Goal: Task Accomplishment & Management: Use online tool/utility

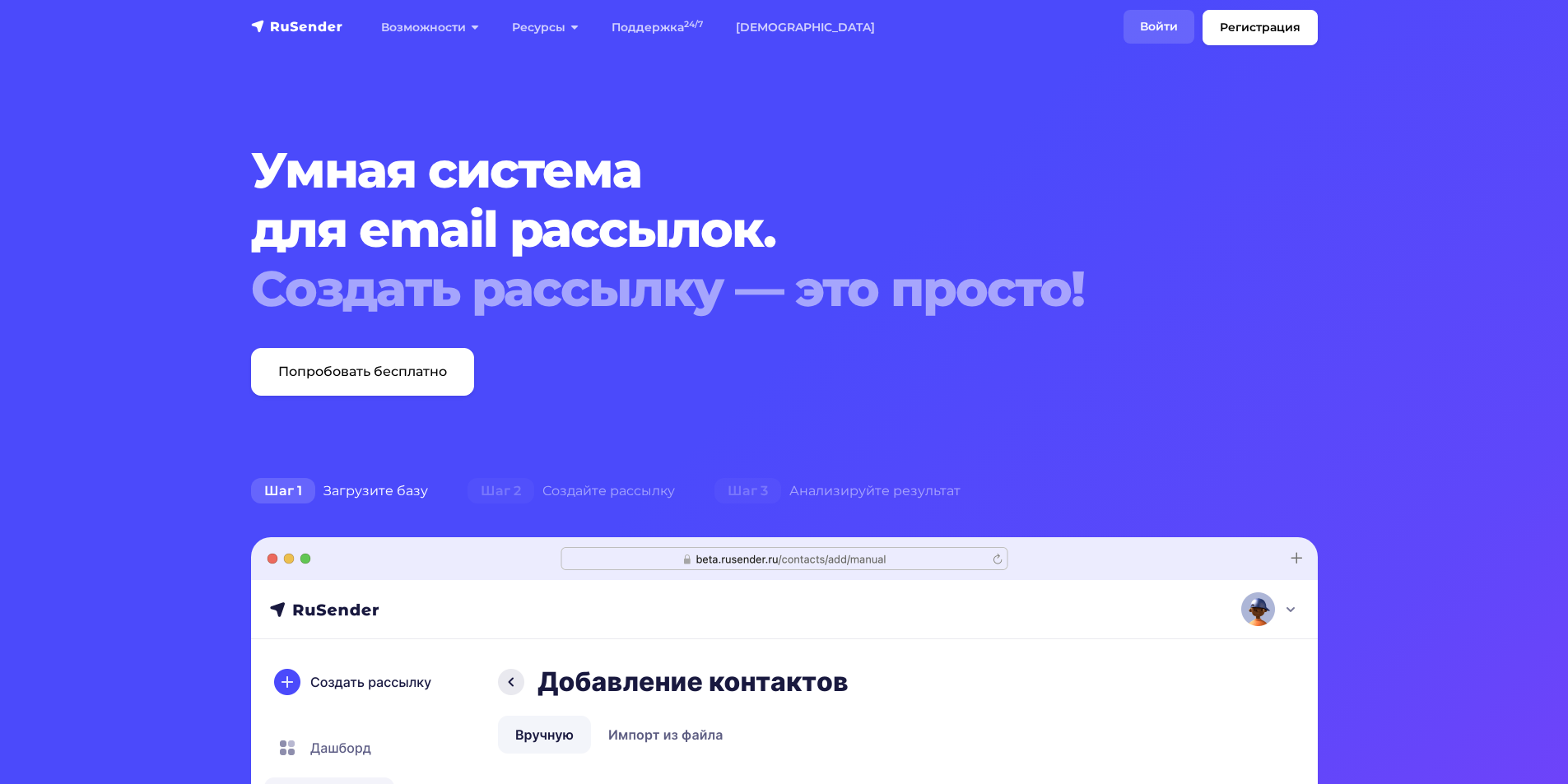
click at [1158, 26] on link "Войти" at bounding box center [1159, 27] width 71 height 34
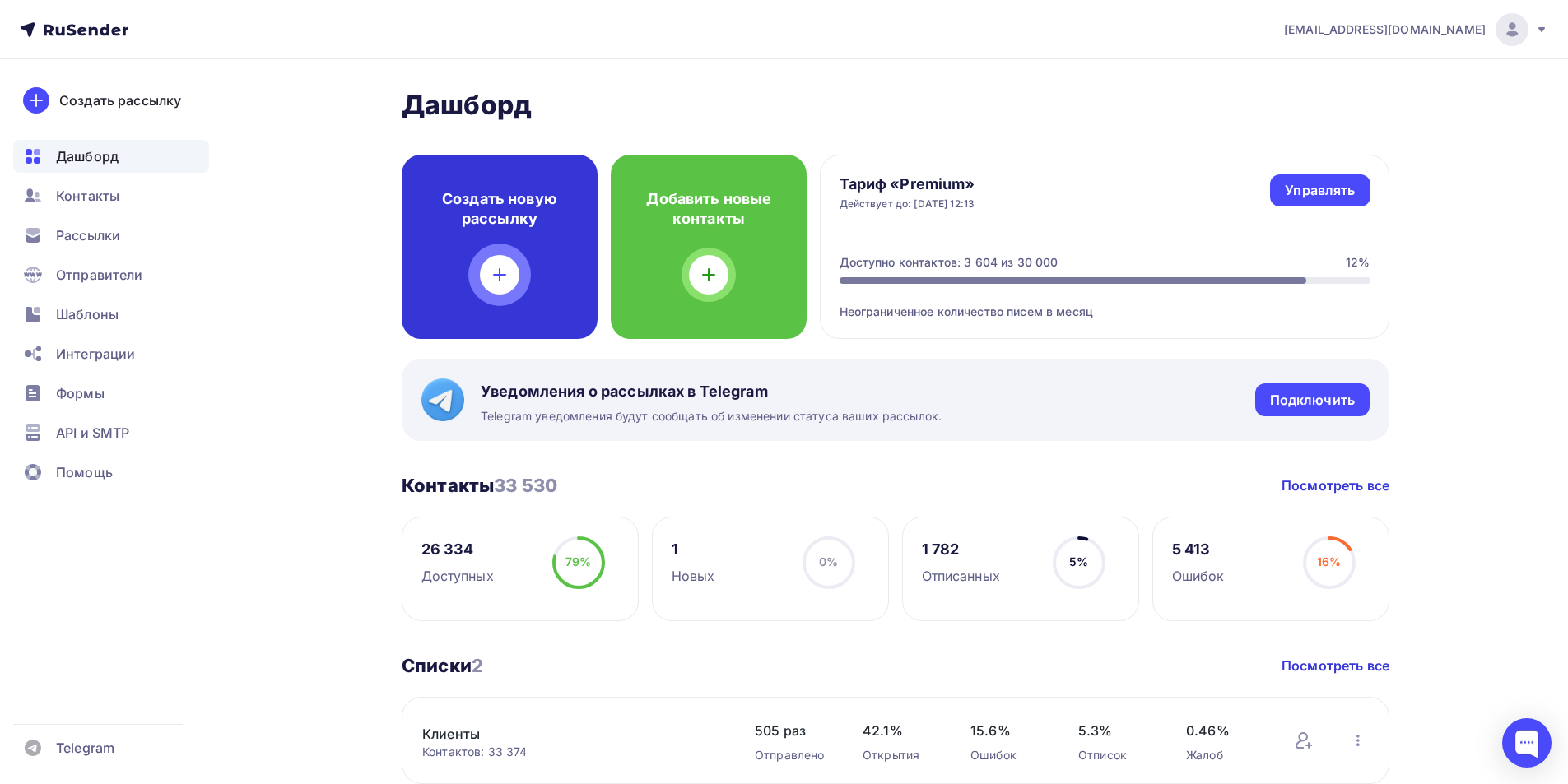
drag, startPoint x: 488, startPoint y: 225, endPoint x: 496, endPoint y: 217, distance: 11.3
click at [496, 217] on h4 "Создать новую рассылку" at bounding box center [499, 209] width 143 height 39
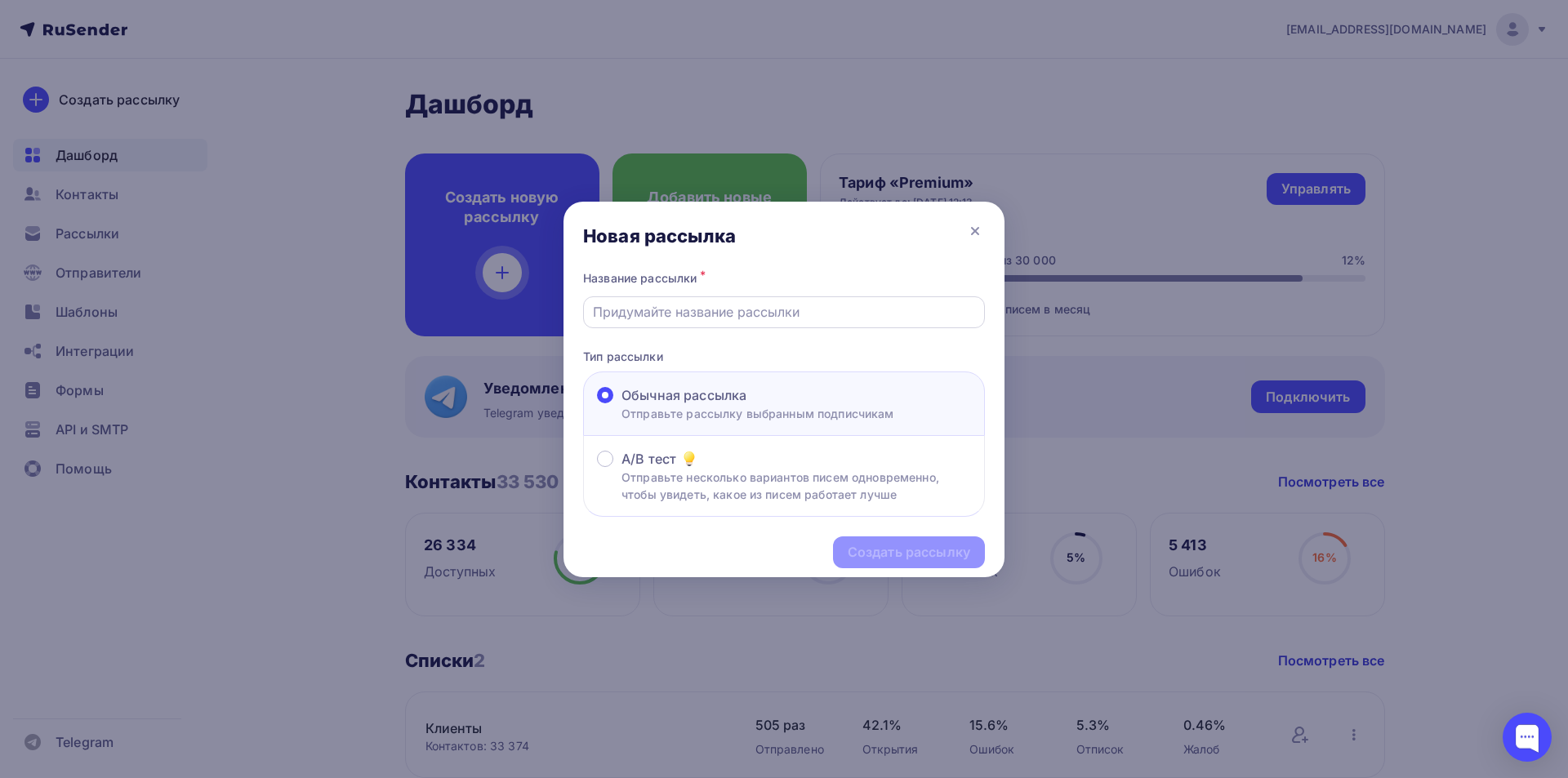
click at [793, 323] on div at bounding box center [784, 312] width 402 height 32
click at [762, 322] on div at bounding box center [784, 312] width 402 height 32
click at [760, 318] on input "text" at bounding box center [784, 311] width 383 height 19
type input "OZON"
click at [890, 551] on div "Создать рассылку" at bounding box center [909, 552] width 123 height 19
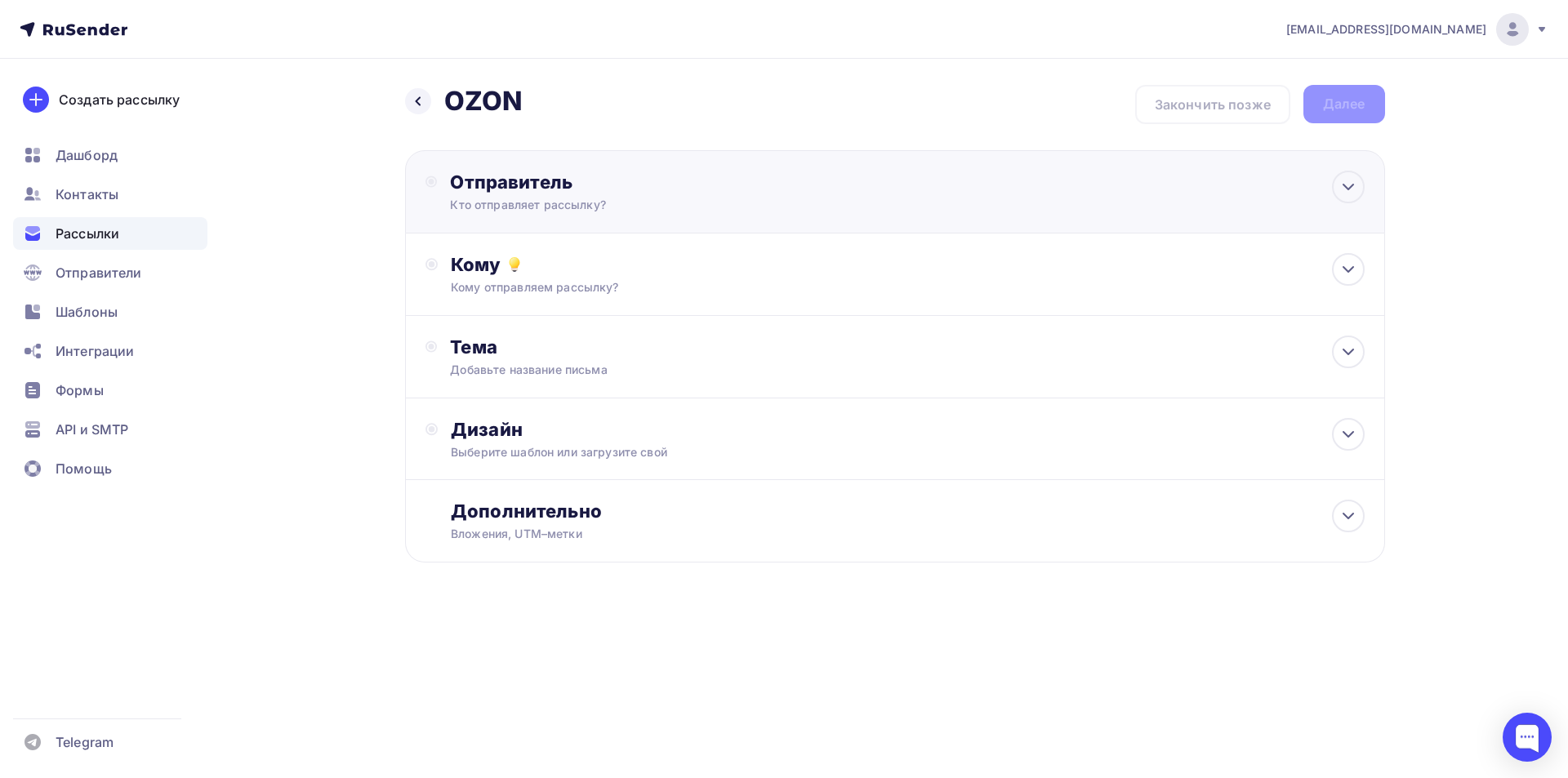
click at [654, 191] on div "Отправитель" at bounding box center [627, 182] width 354 height 23
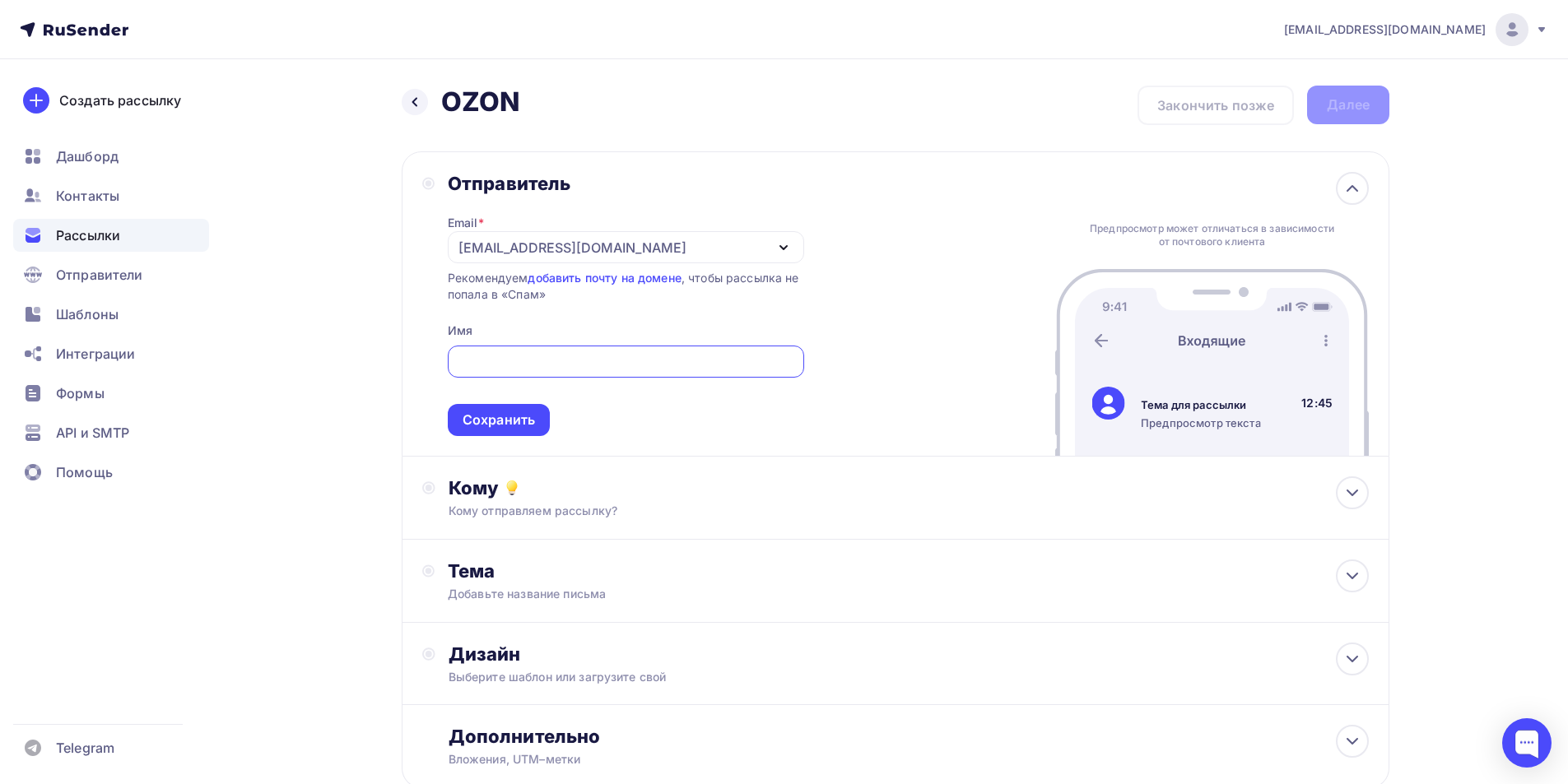
click at [665, 251] on div "olg.melihova2017@yandex.ru" at bounding box center [625, 247] width 356 height 32
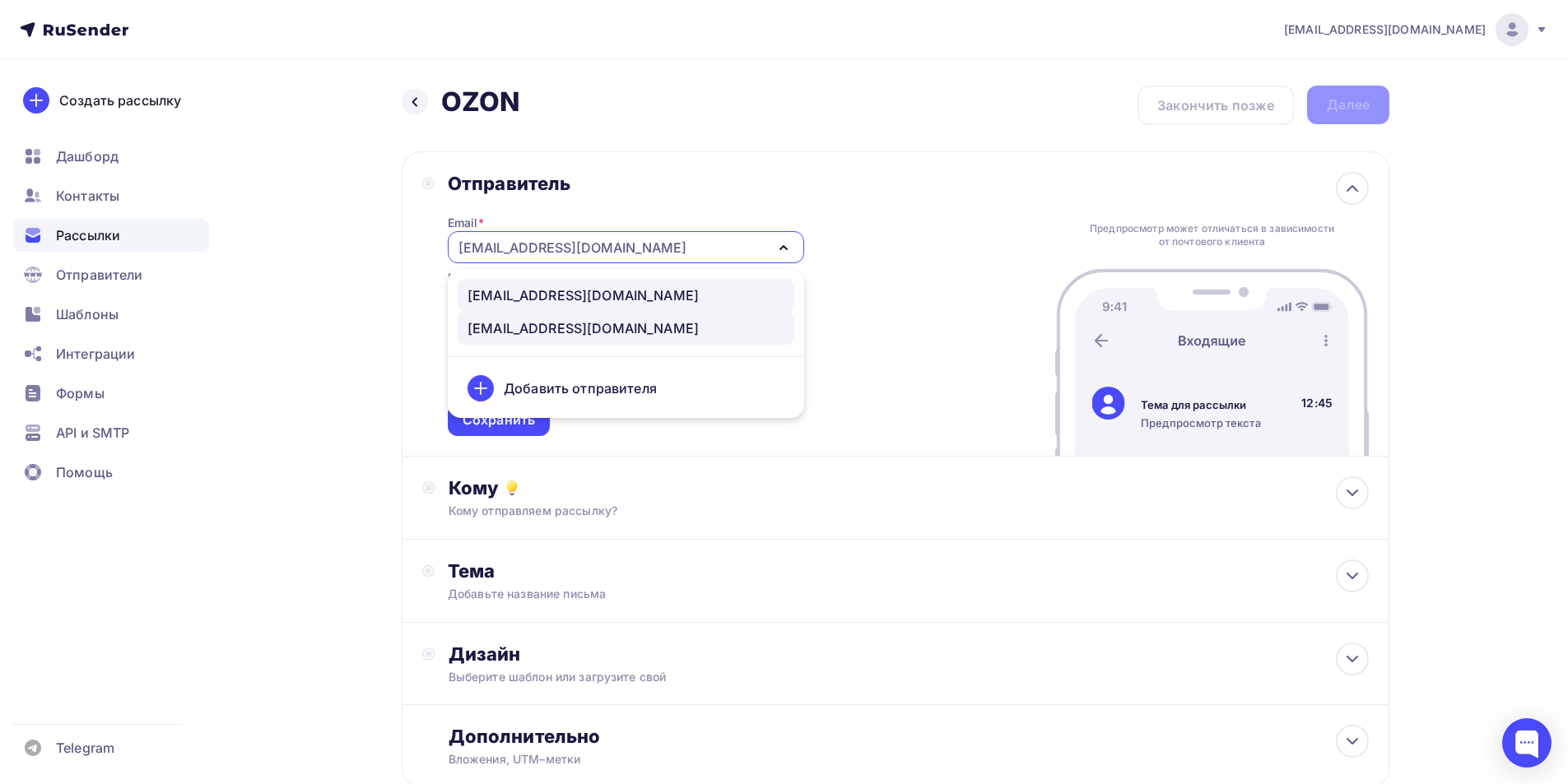
click at [606, 298] on div "mailing@almondshop.ru" at bounding box center [583, 295] width 231 height 20
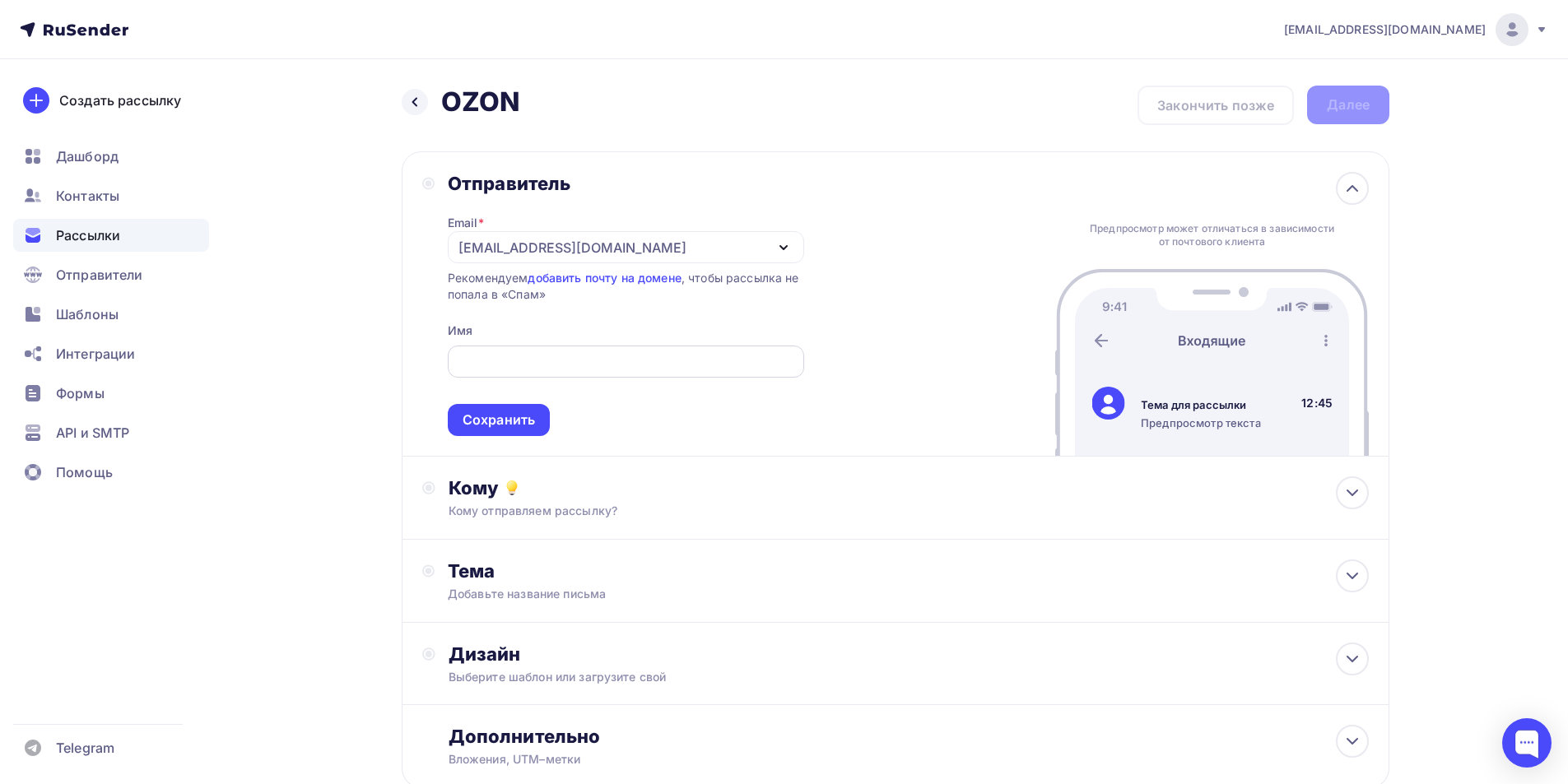
click at [507, 350] on div at bounding box center [625, 361] width 356 height 32
click at [507, 352] on input "text" at bounding box center [625, 361] width 338 height 20
type input "AlmondShop"
click at [494, 422] on div "Сохранить" at bounding box center [498, 420] width 72 height 19
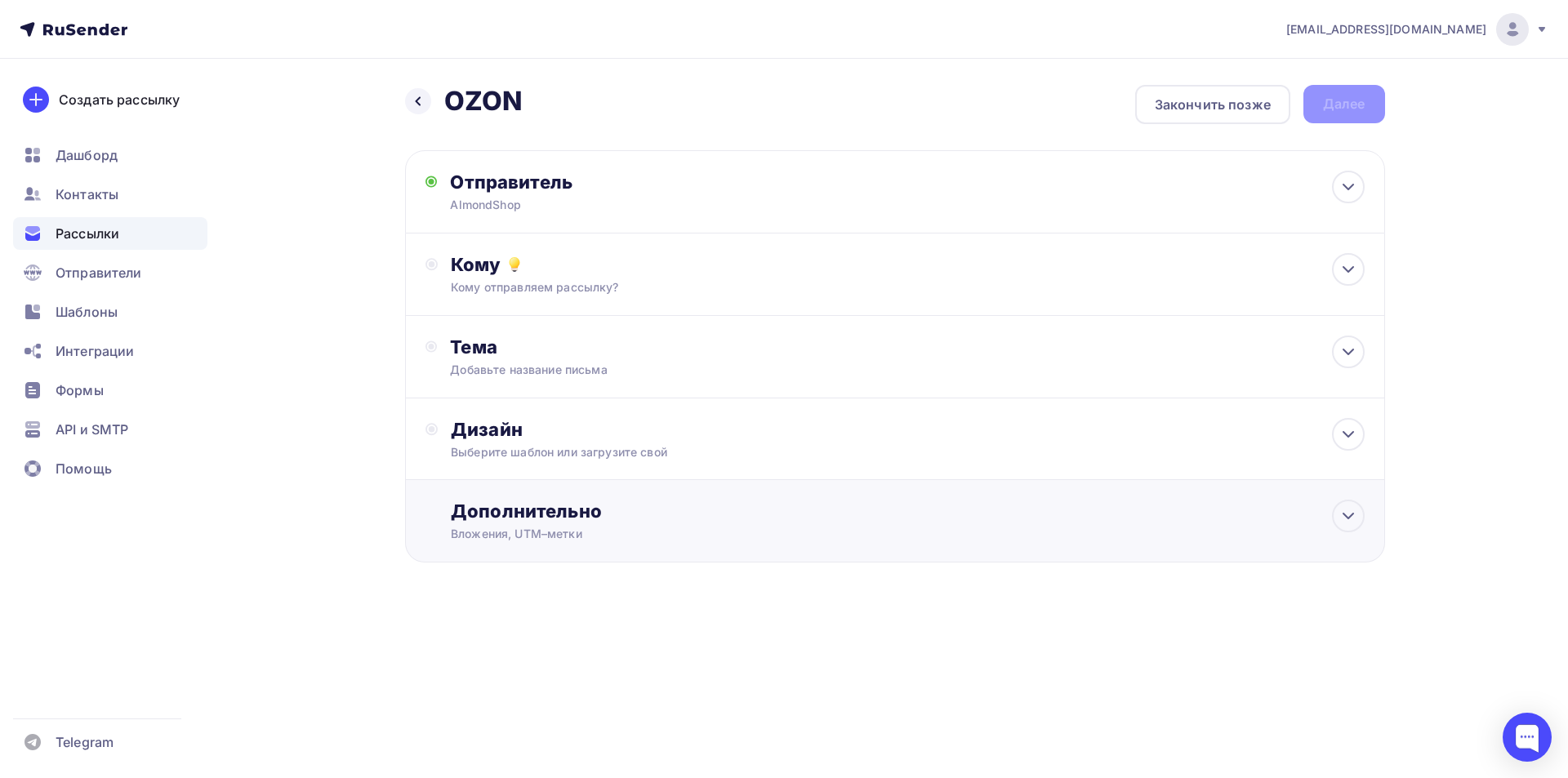
click at [540, 515] on div "Дополнительно" at bounding box center [907, 511] width 913 height 23
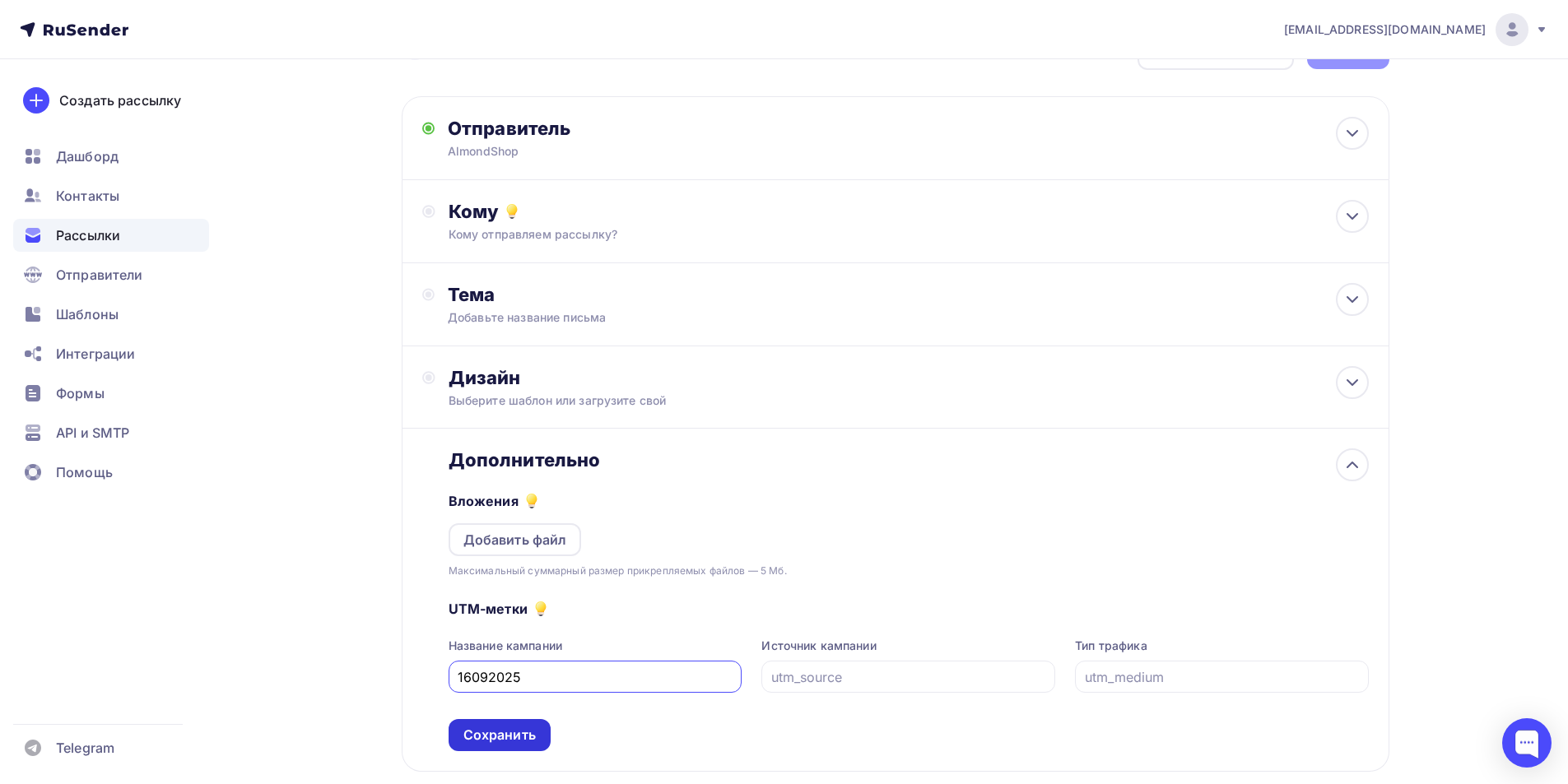
scroll to position [149, 0]
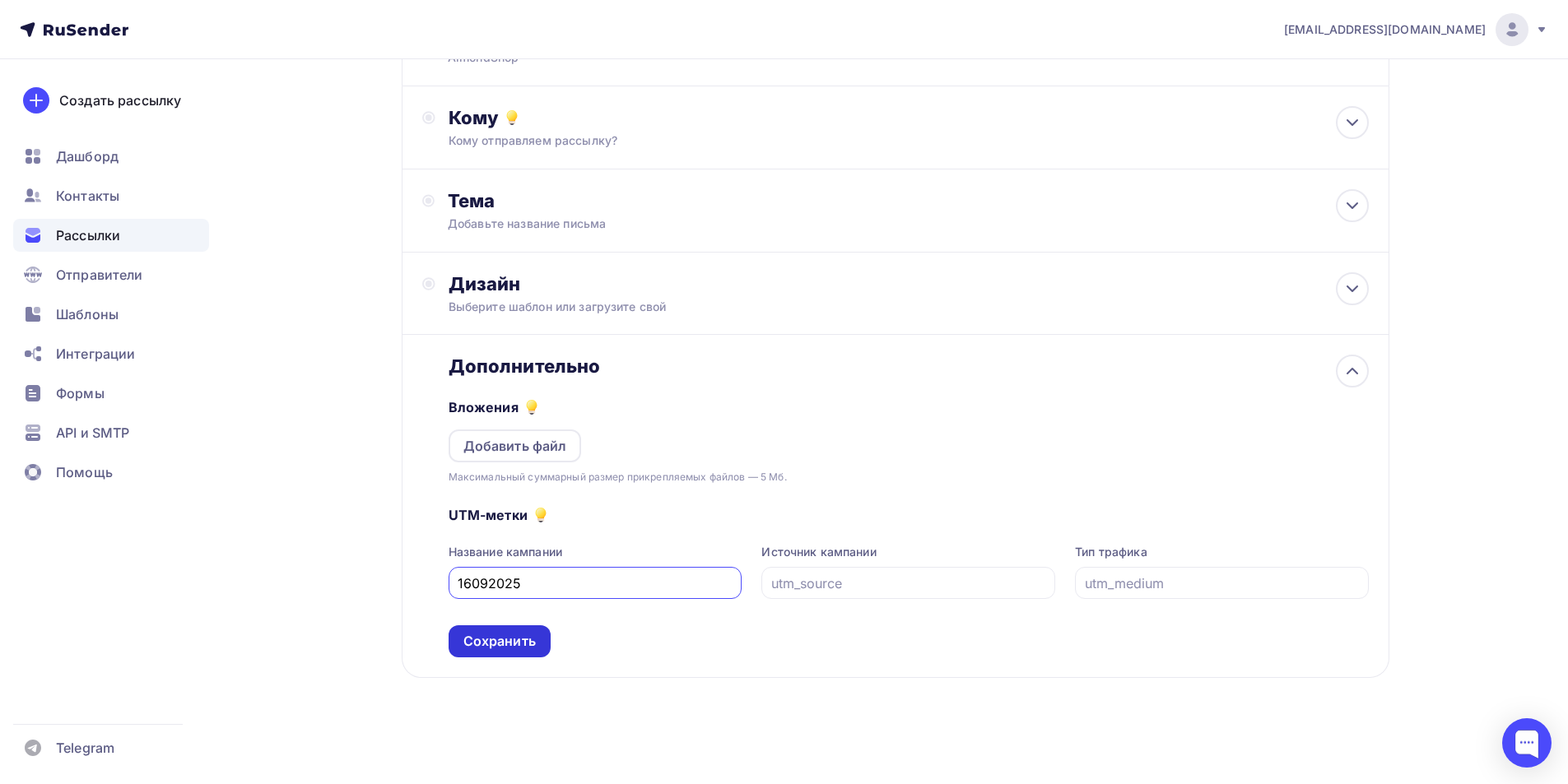
type input "16092025"
click at [485, 643] on div "Сохранить" at bounding box center [499, 641] width 72 height 19
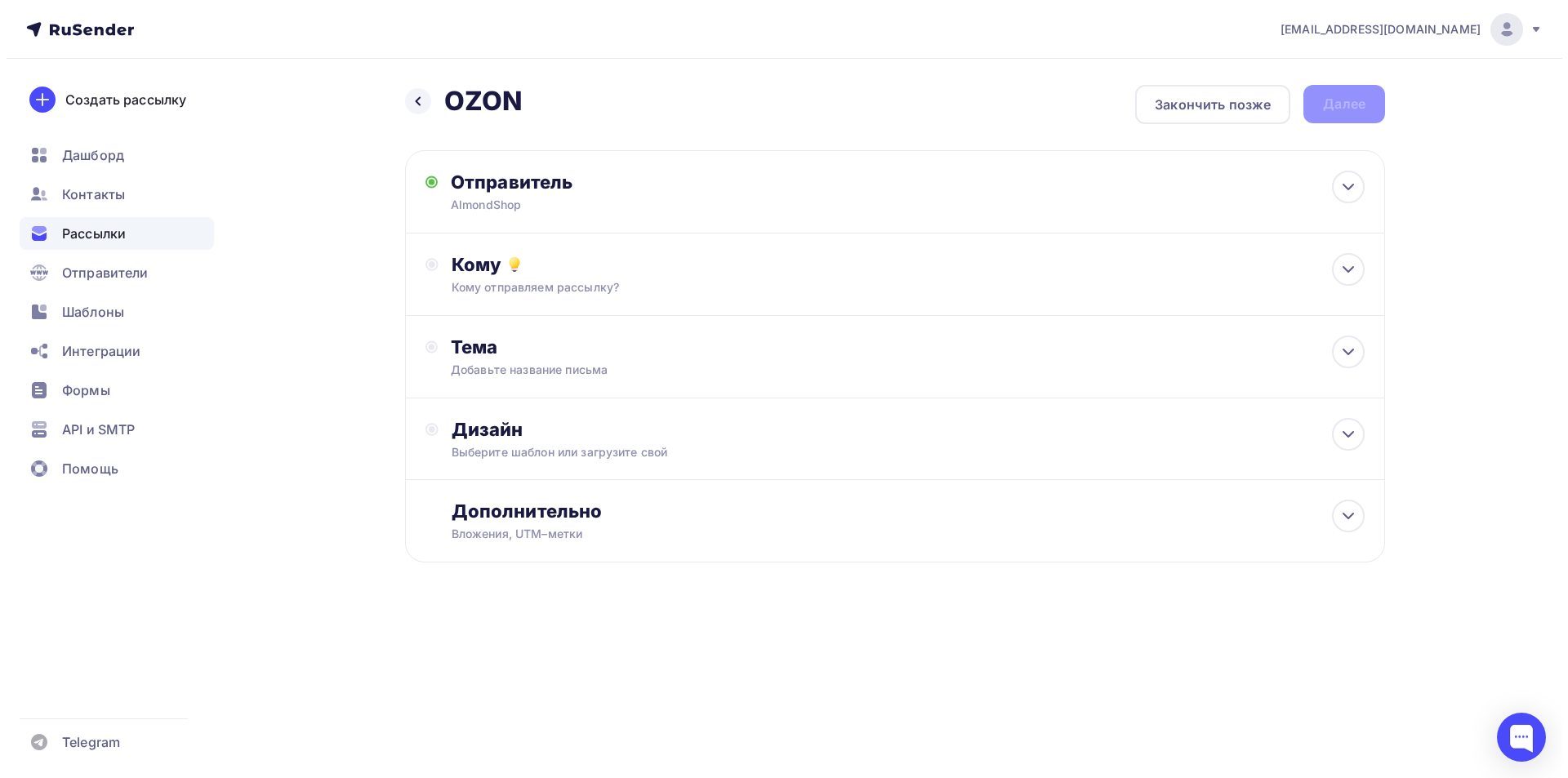
scroll to position [0, 0]
click at [556, 275] on div "Кому" at bounding box center [907, 265] width 913 height 23
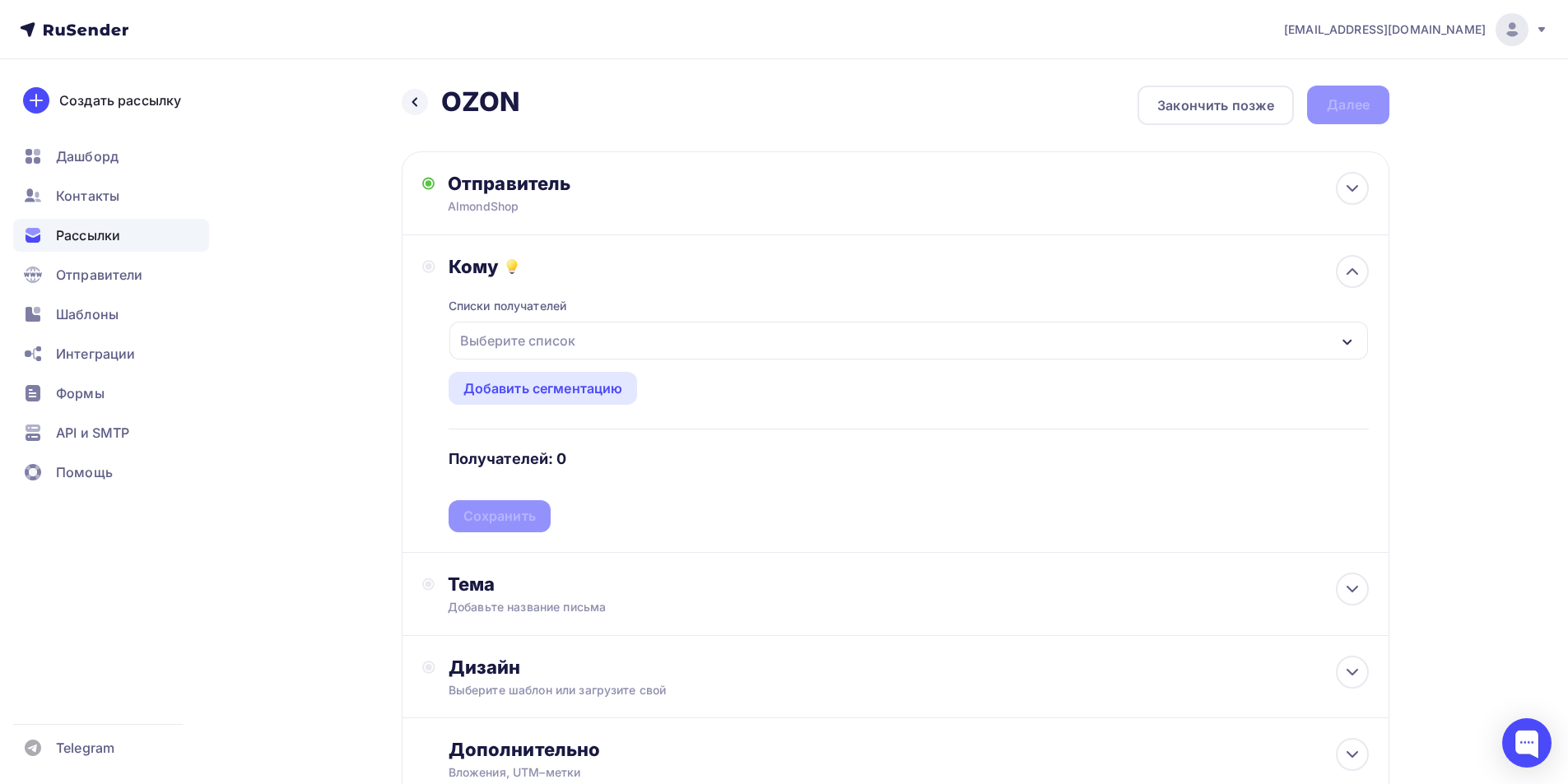
click at [544, 326] on div "Выберите список" at bounding box center [517, 341] width 128 height 30
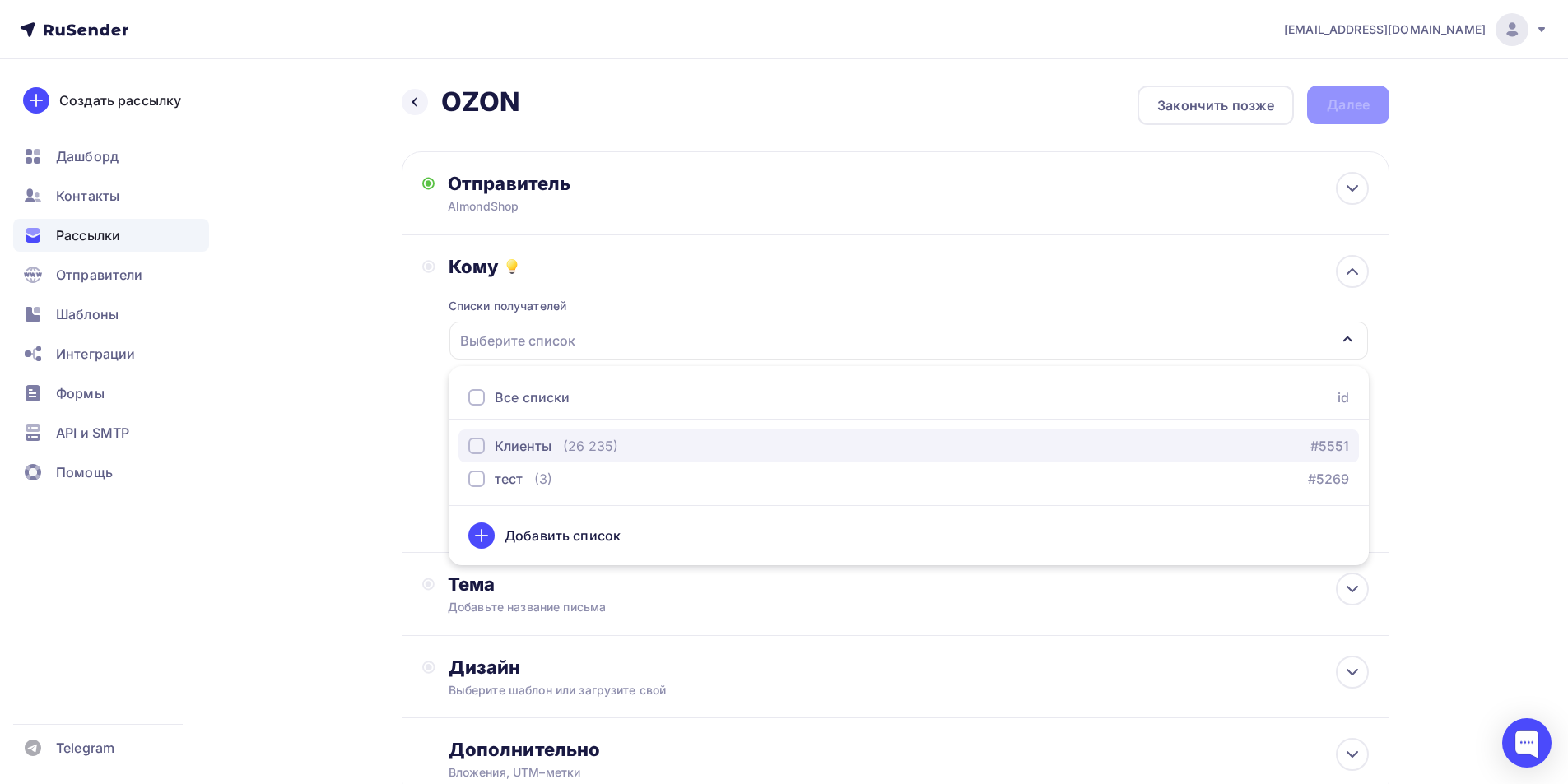
click at [555, 447] on div "Клиенты (26 235)" at bounding box center [543, 445] width 150 height 20
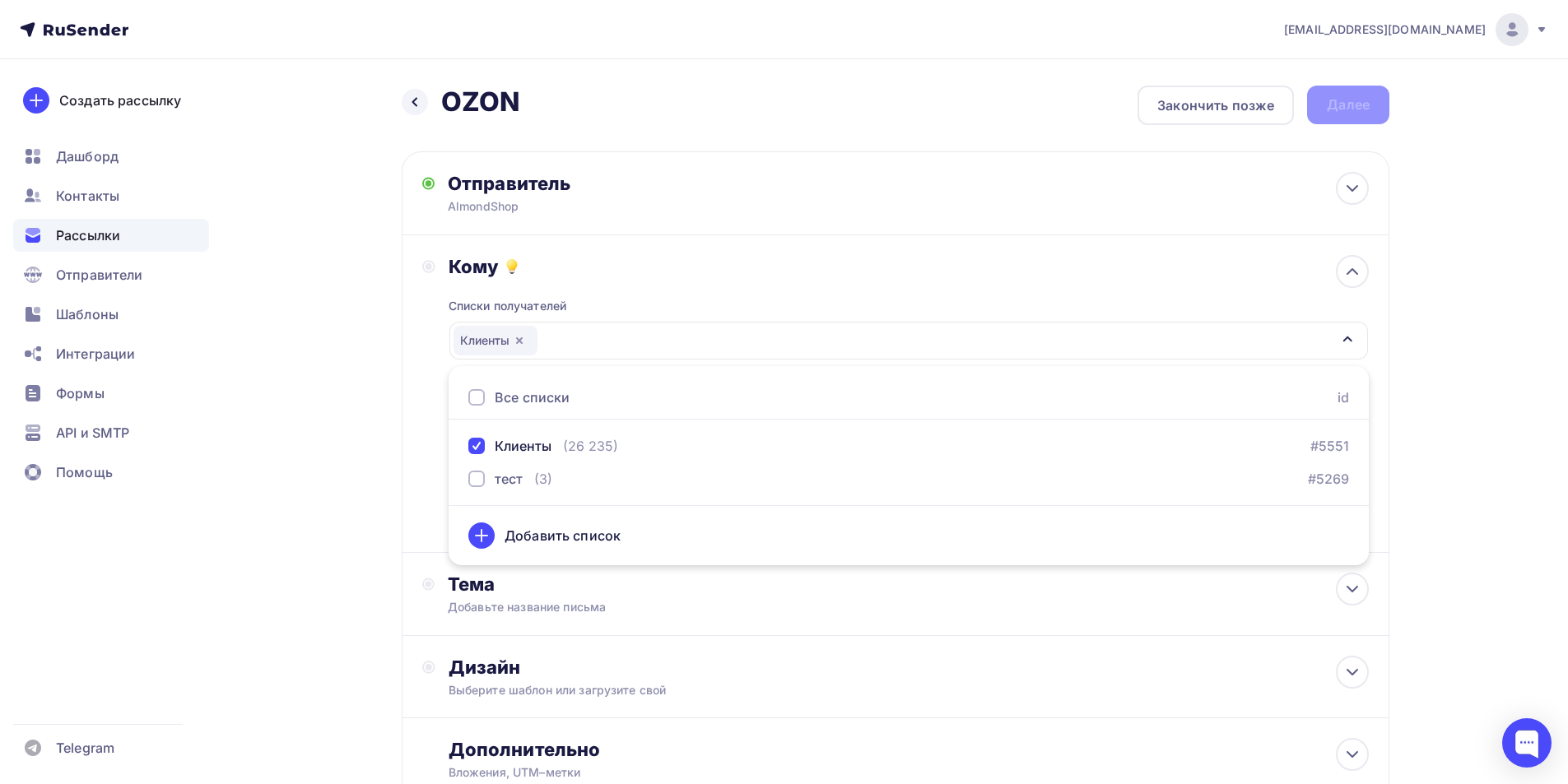
click at [428, 339] on div "Кому Списки получателей Клиенты Все списки id Клиенты (26 235) #5551 тест (3) #…" at bounding box center [894, 394] width 946 height 277
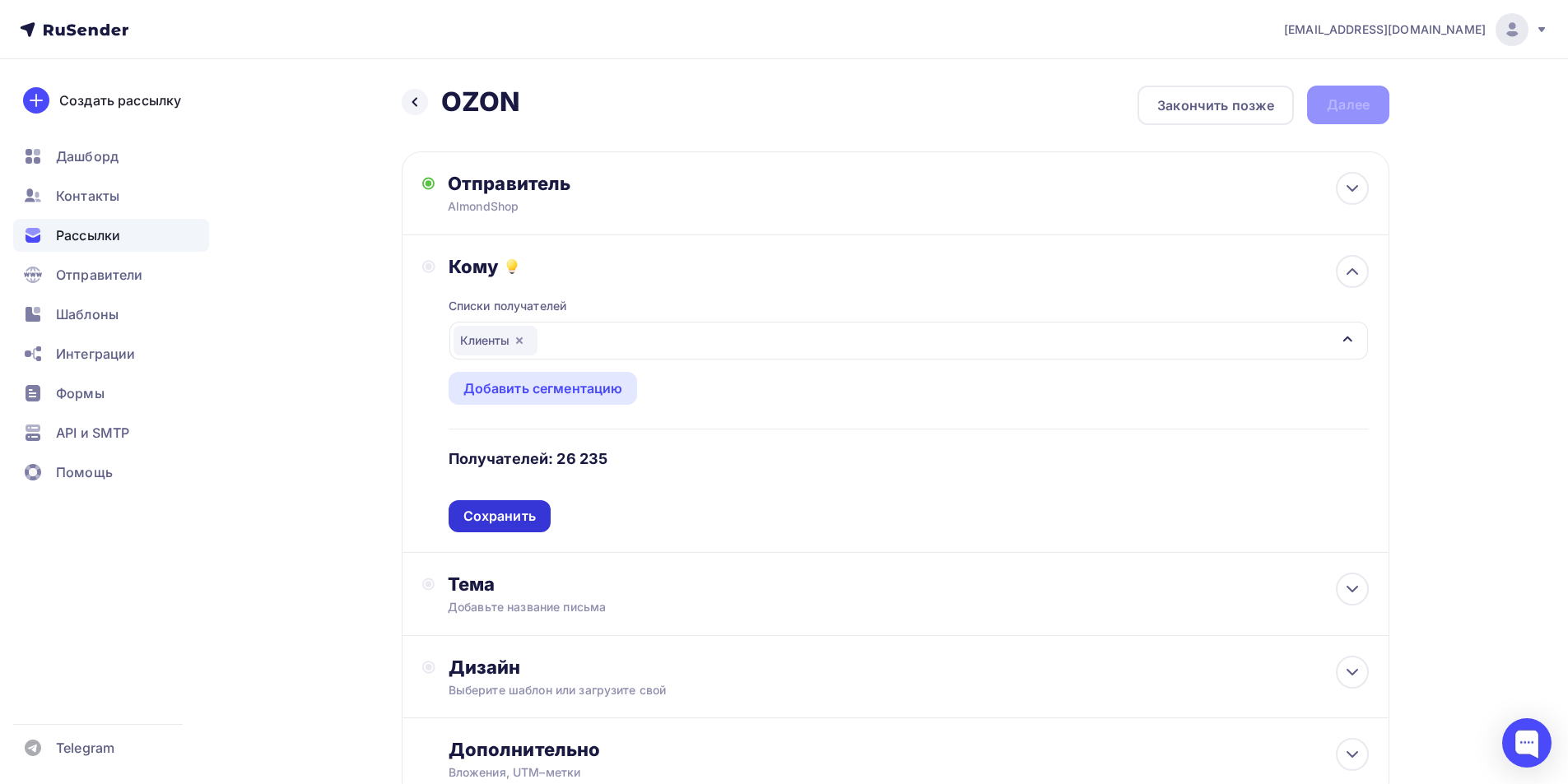
click at [489, 523] on div "Сохранить" at bounding box center [499, 516] width 72 height 19
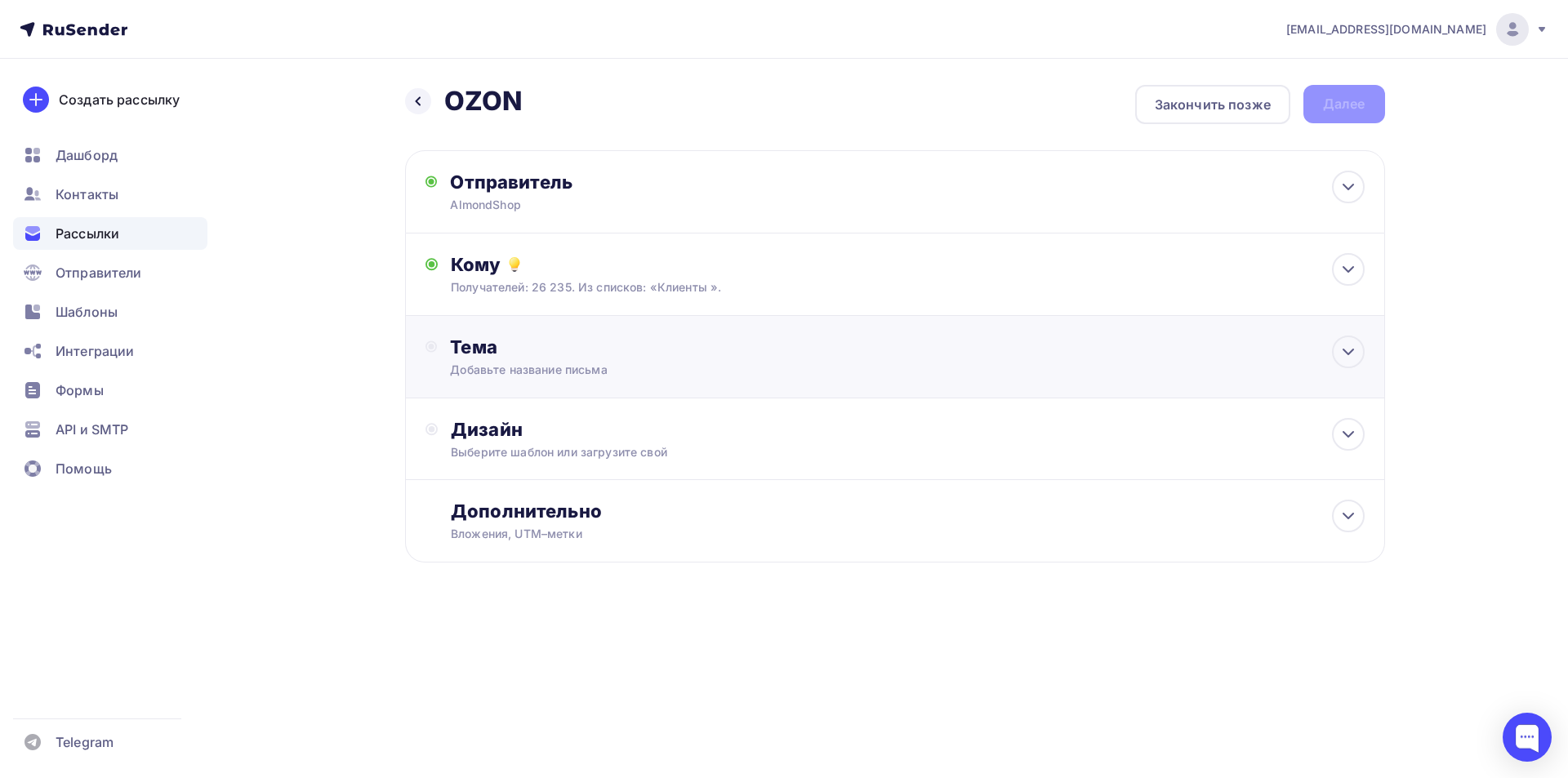
click at [587, 357] on div "Тема" at bounding box center [611, 346] width 322 height 23
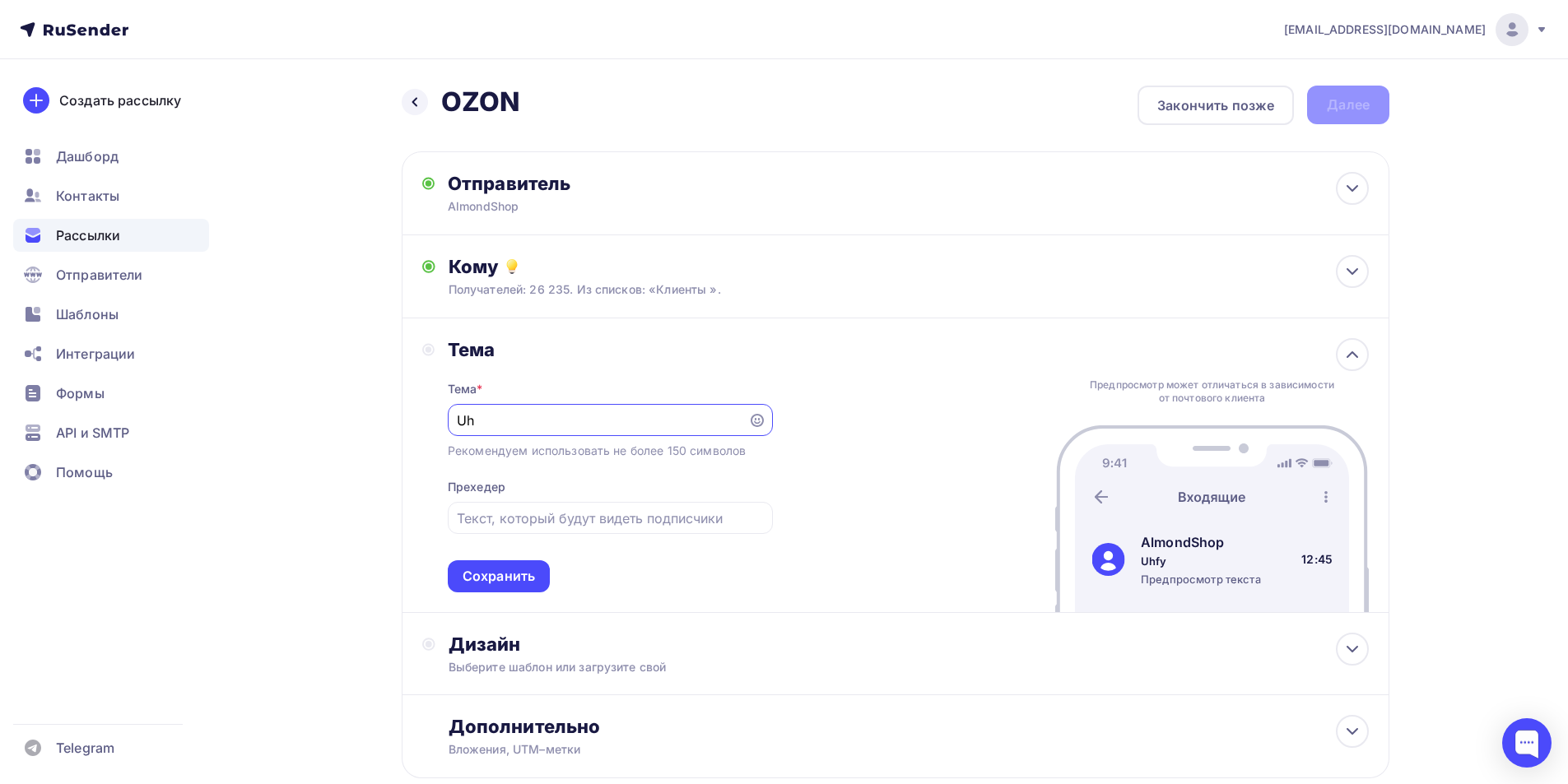
type input "U"
type input "Грандиозная распродажа!"
click at [563, 503] on div at bounding box center [609, 518] width 325 height 32
click at [559, 512] on input "text" at bounding box center [609, 518] width 306 height 20
click at [459, 513] on input "OZON" at bounding box center [609, 518] width 306 height 20
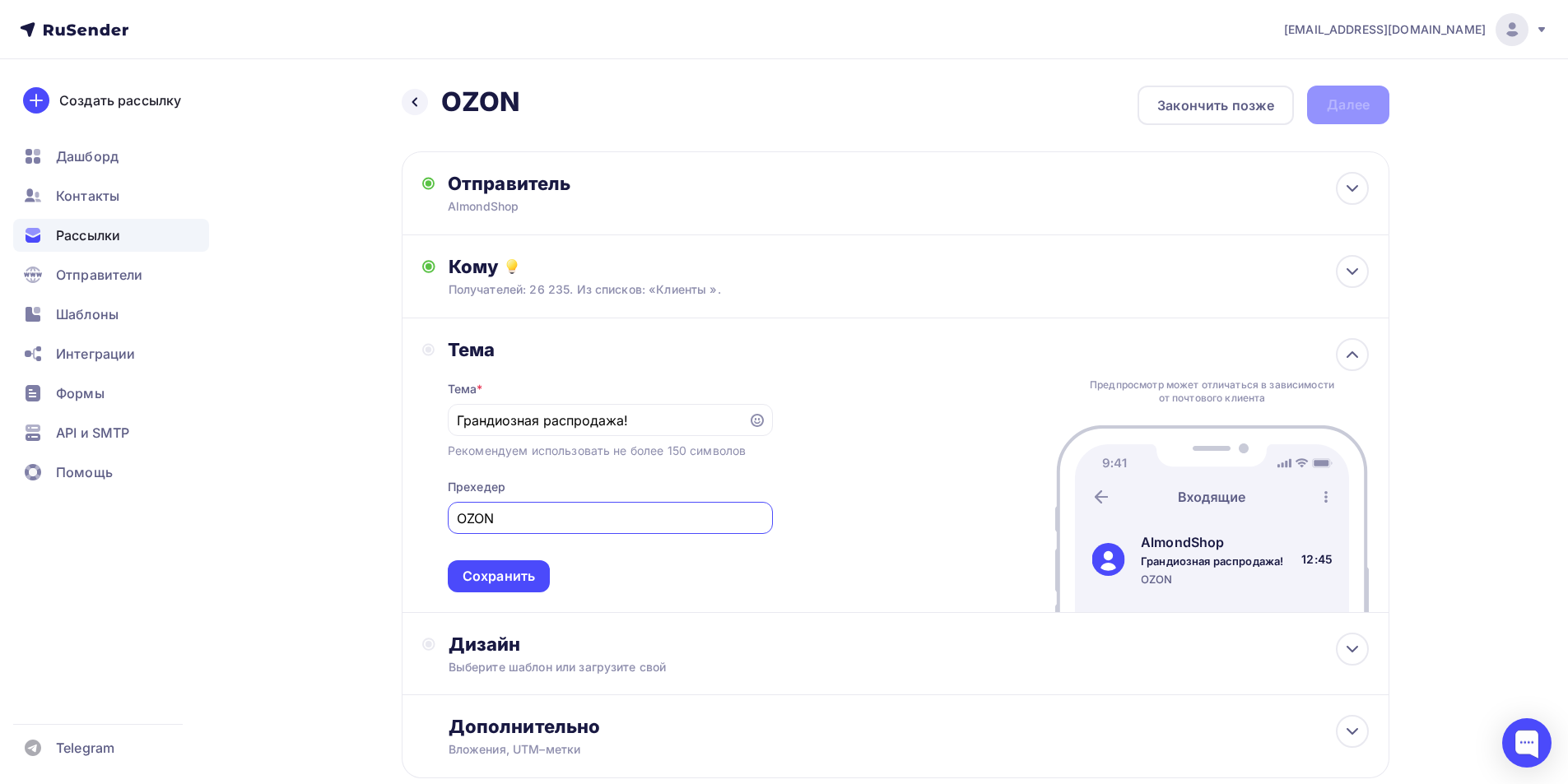
click at [539, 516] on input "OZON" at bounding box center [609, 518] width 306 height 20
click at [461, 513] on input "OZON" at bounding box center [609, 518] width 306 height 20
type input "до - 70% на OZON"
click at [503, 564] on div "Сохранить" at bounding box center [498, 576] width 102 height 32
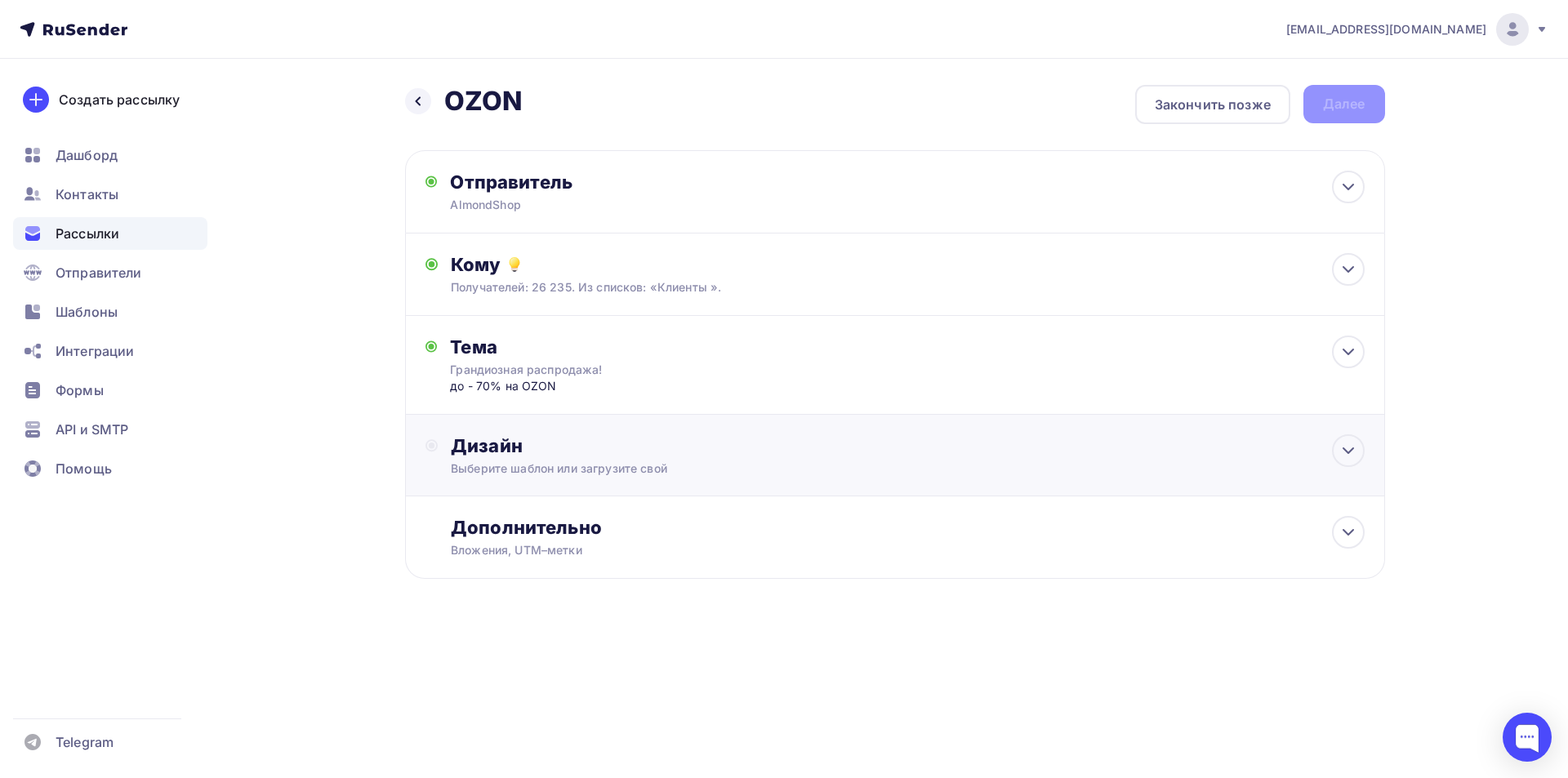
click at [516, 468] on div "Выберите шаблон или загрузите свой" at bounding box center [862, 469] width 823 height 17
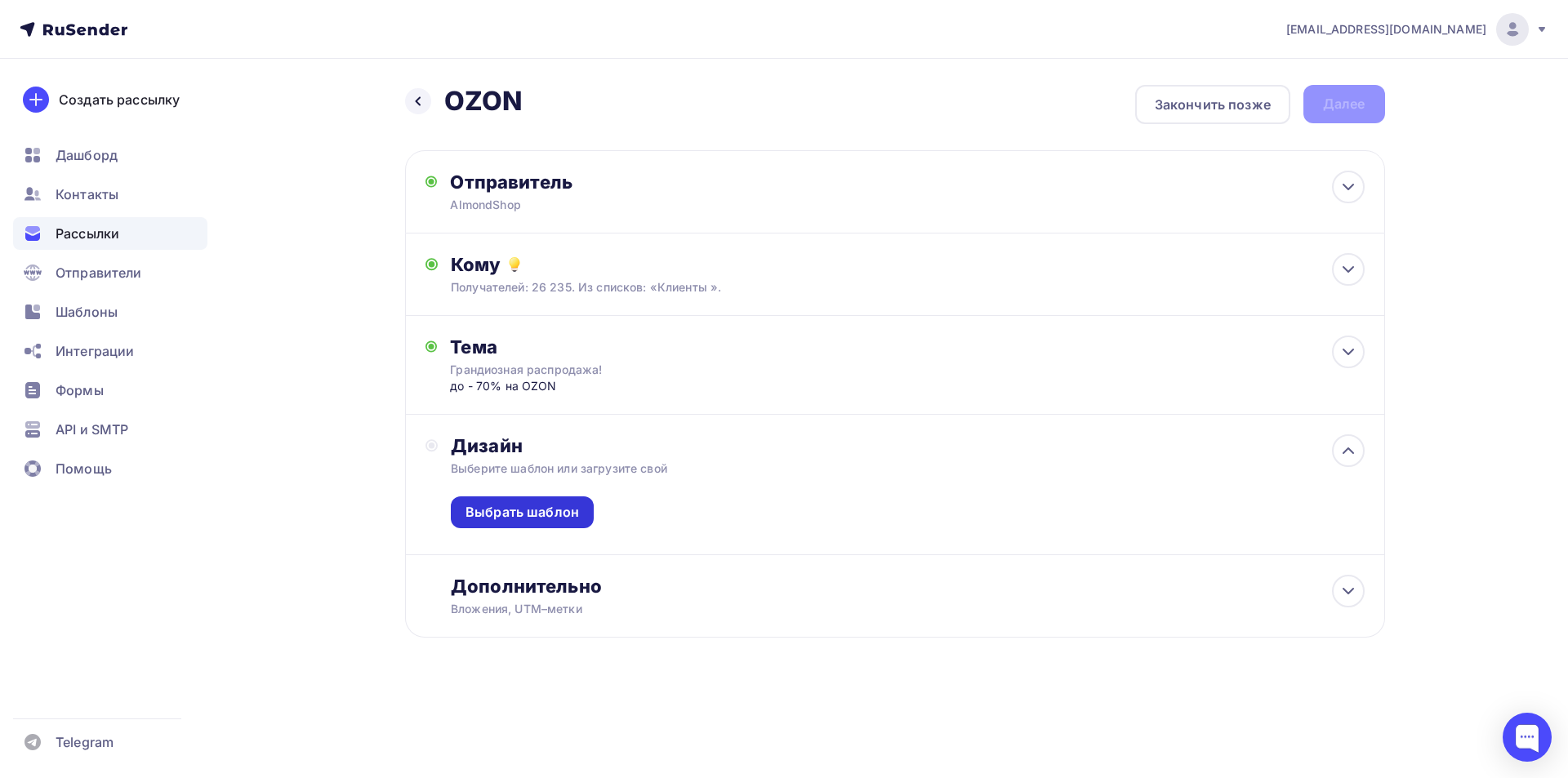
click at [528, 508] on div "Выбрать шаблон" at bounding box center [522, 512] width 113 height 19
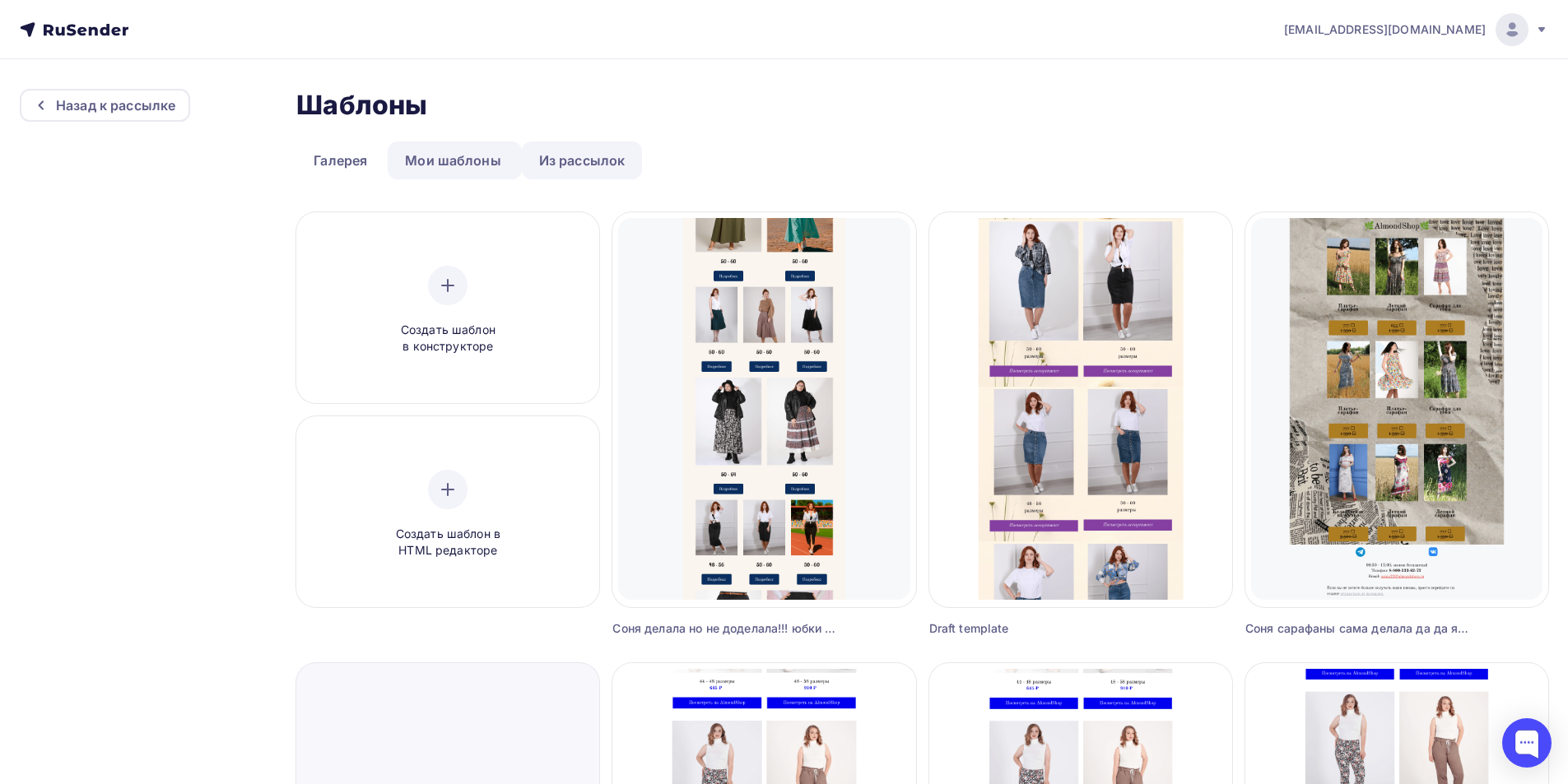
click at [596, 158] on link "Из рассылок" at bounding box center [582, 160] width 121 height 37
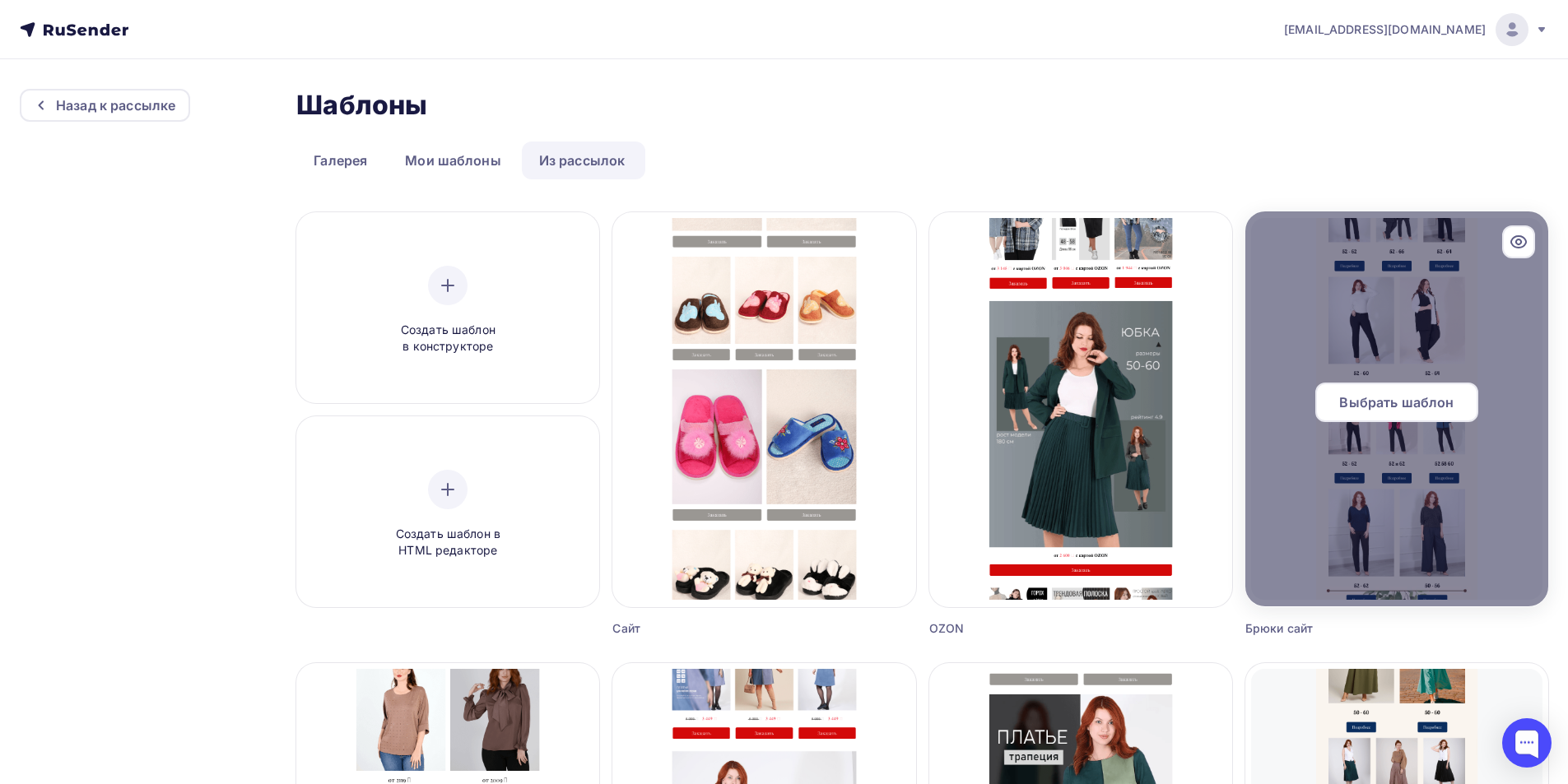
scroll to position [329, 0]
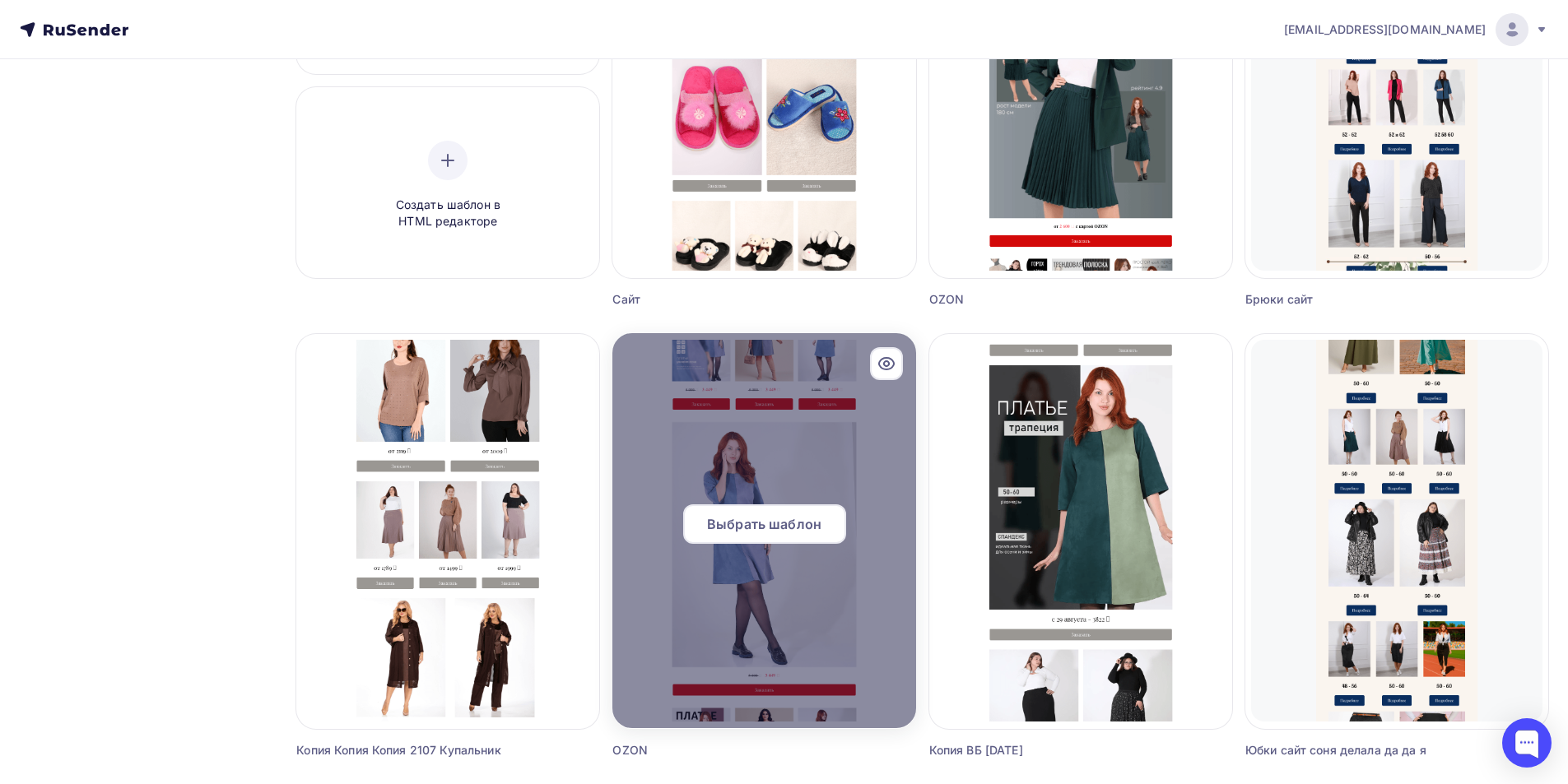
click at [767, 518] on span "Выбрать шаблон" at bounding box center [764, 524] width 114 height 20
click at [777, 530] on span "Выбрать шаблон" at bounding box center [764, 524] width 114 height 20
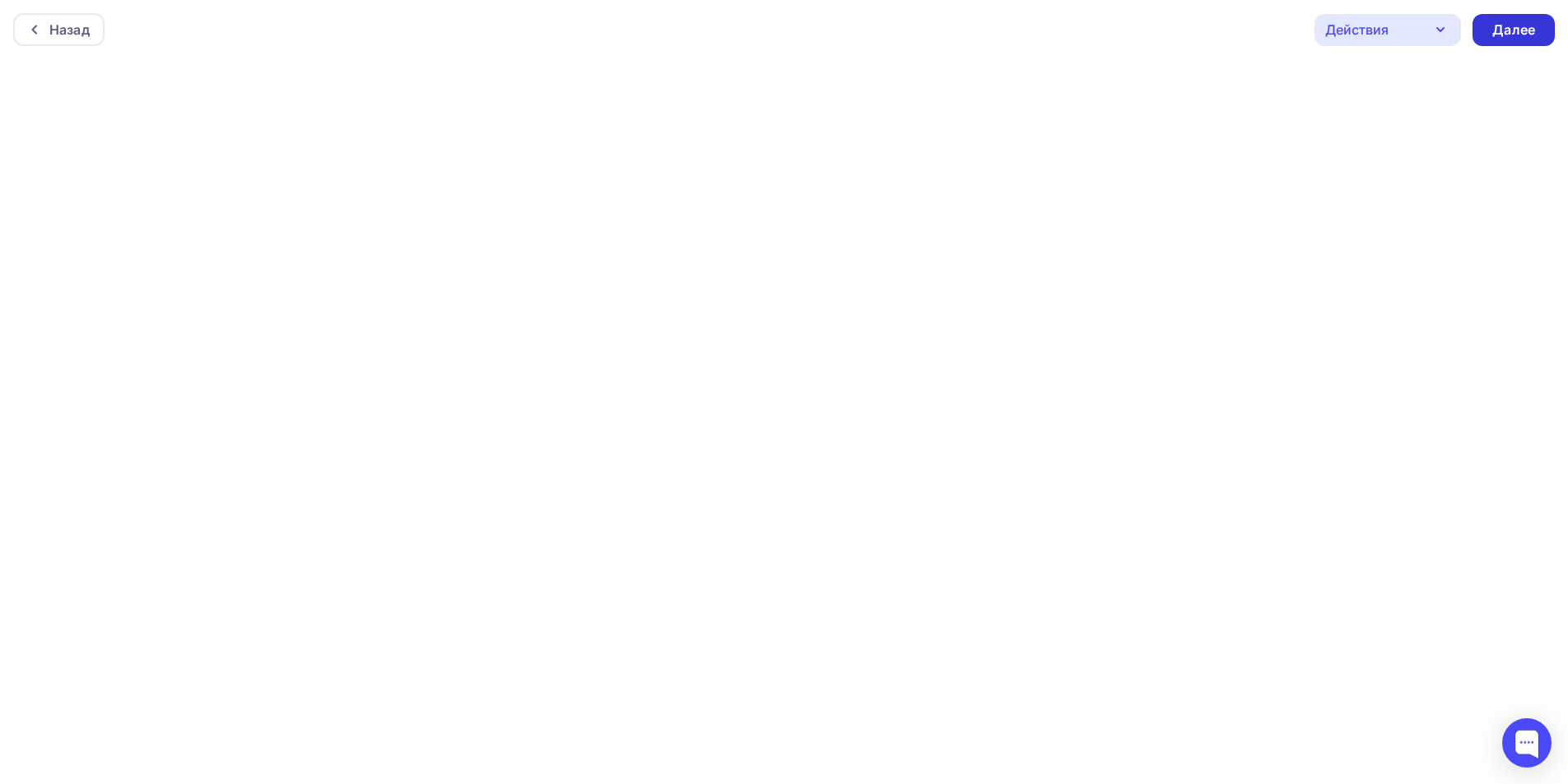
click at [1497, 31] on div "Далее" at bounding box center [1514, 30] width 43 height 19
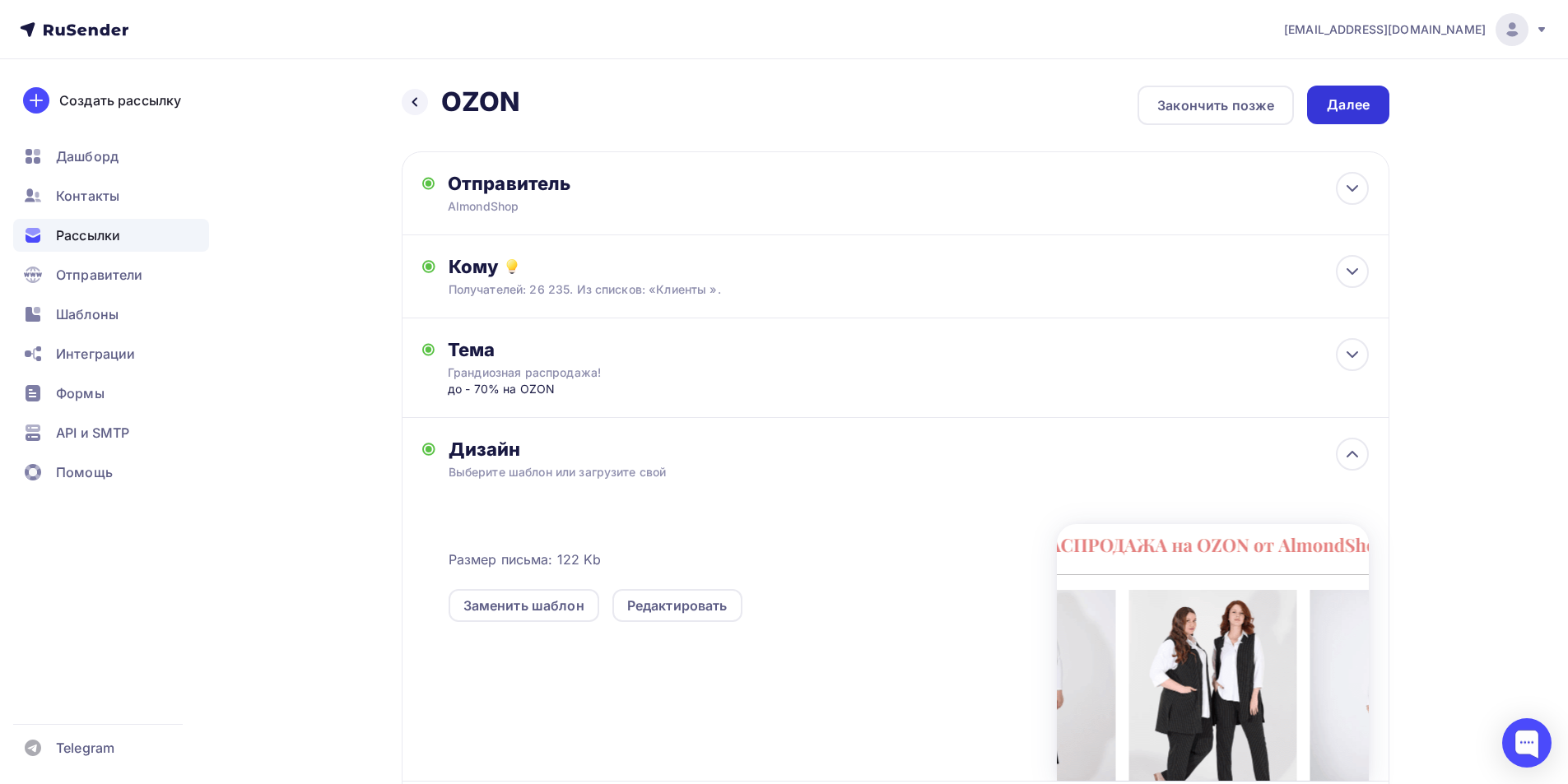
click at [1340, 106] on div "Далее" at bounding box center [1348, 105] width 43 height 19
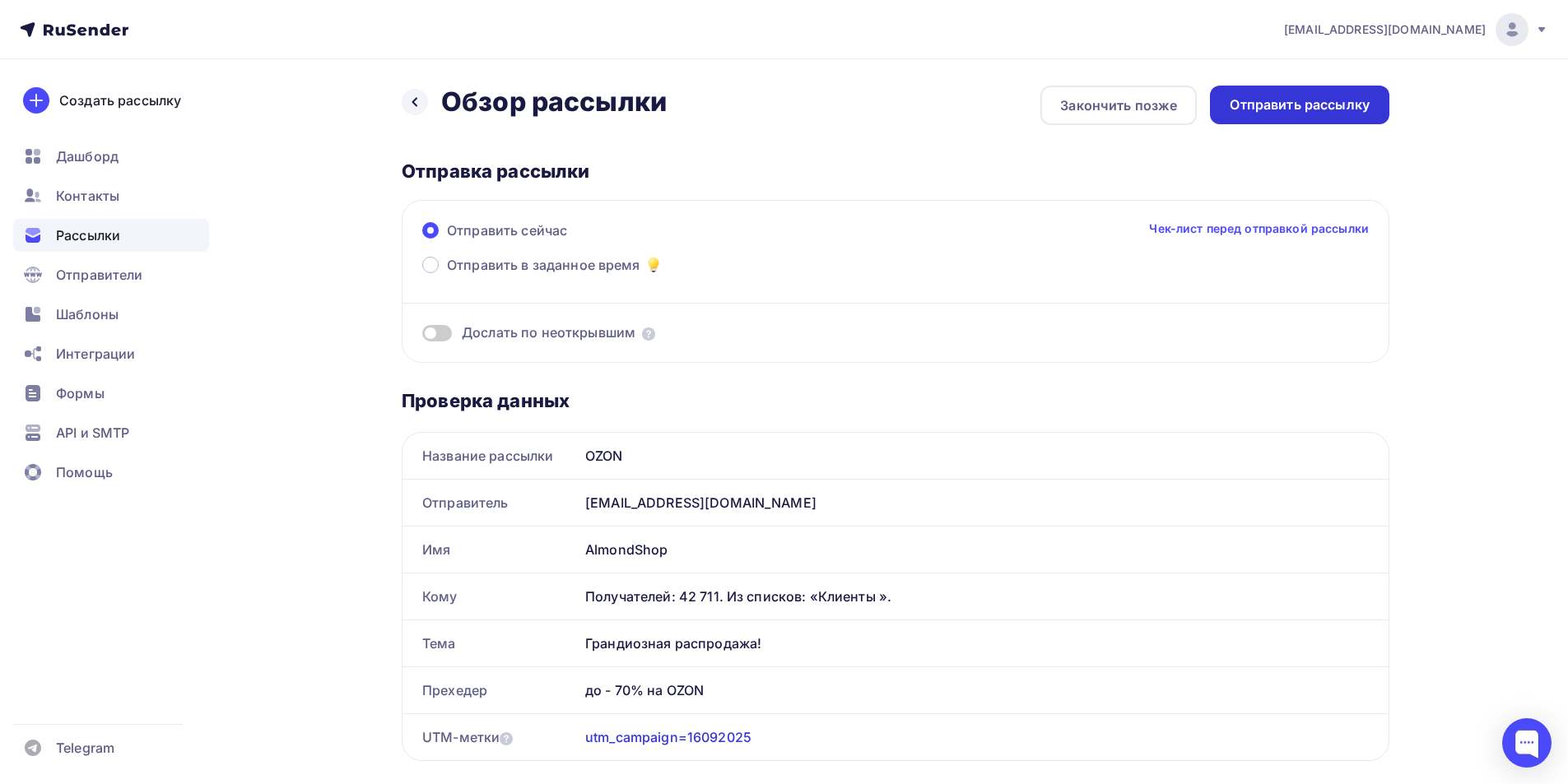
click at [1256, 103] on div "Отправить рассылку" at bounding box center [1299, 105] width 140 height 19
